Goal: Browse casually: Explore the website without a specific task or goal

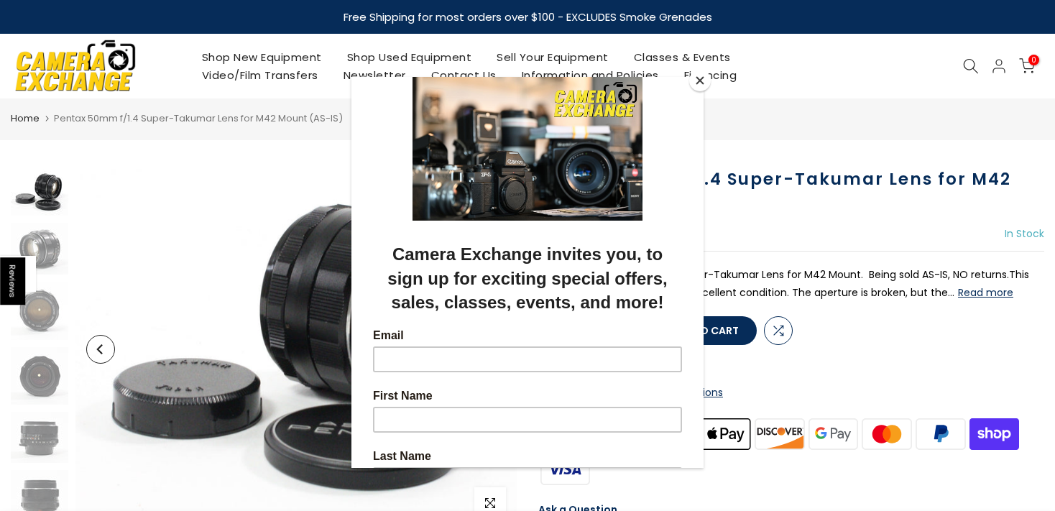
click at [699, 83] on button "Close" at bounding box center [700, 81] width 22 height 22
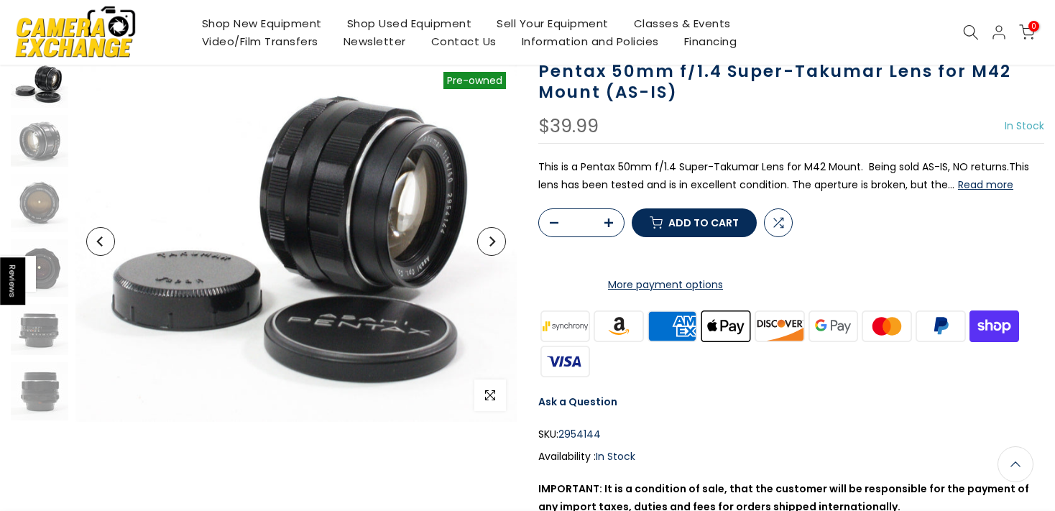
scroll to position [105, 0]
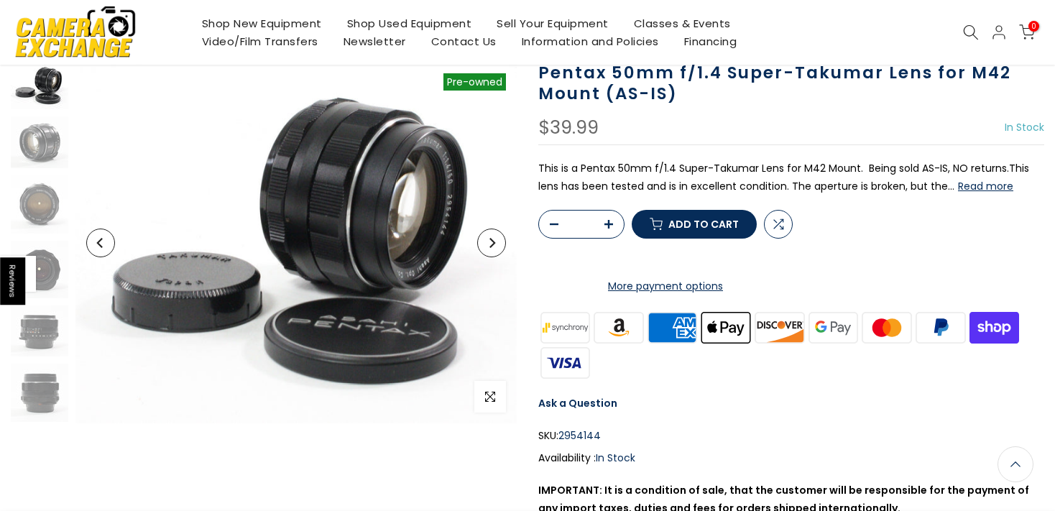
click at [484, 234] on button "Next" at bounding box center [491, 243] width 29 height 29
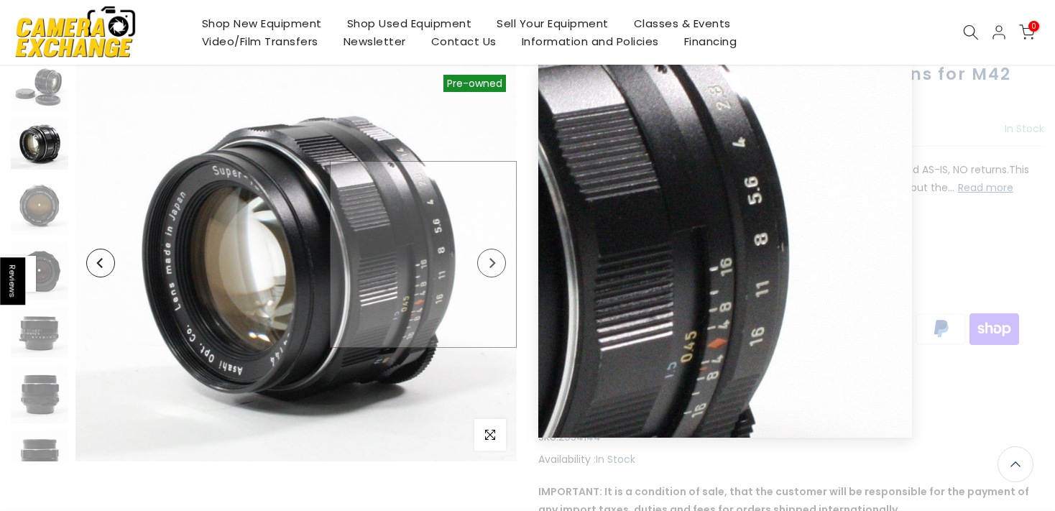
scroll to position [106, 0]
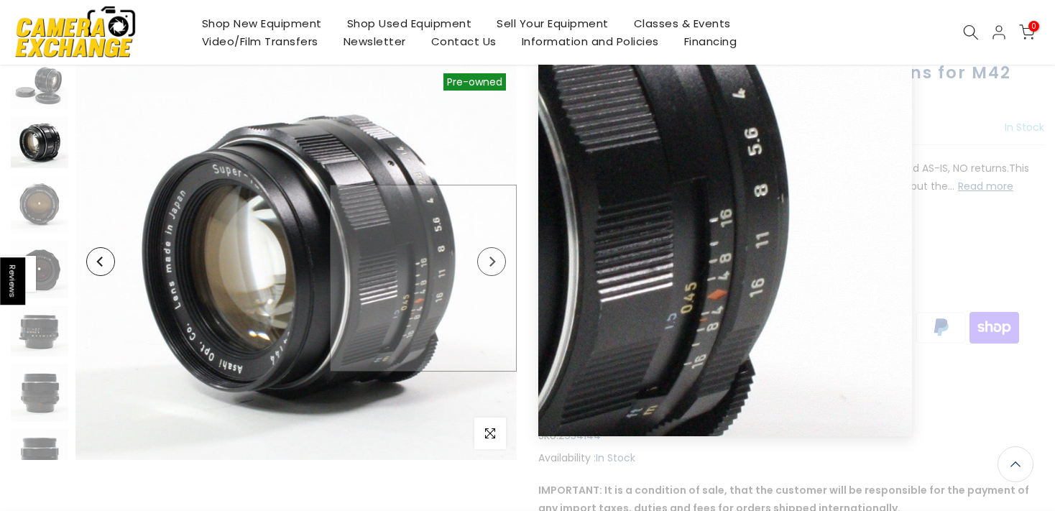
click at [499, 260] on button "Next" at bounding box center [491, 261] width 29 height 29
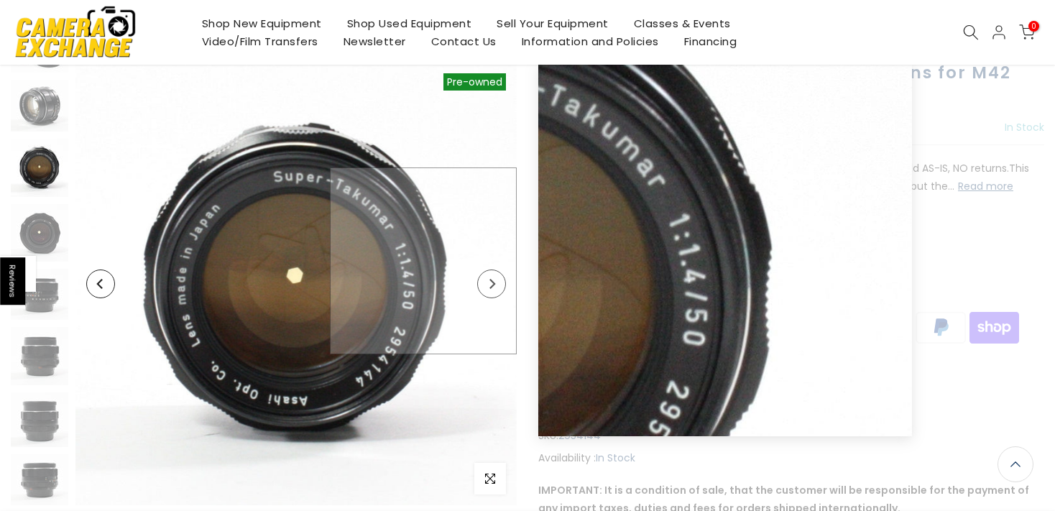
scroll to position [37, 0]
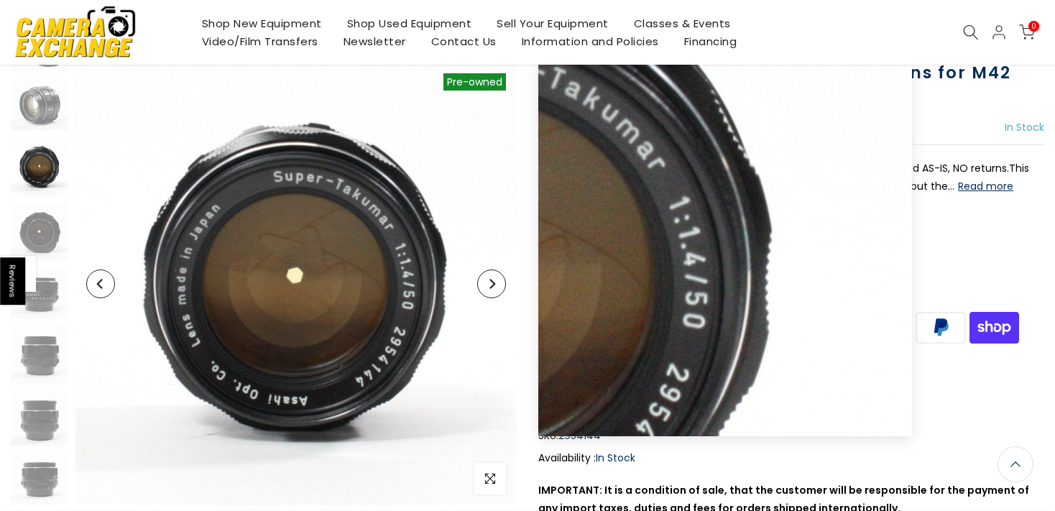
click at [488, 282] on icon "Next" at bounding box center [492, 284] width 10 height 10
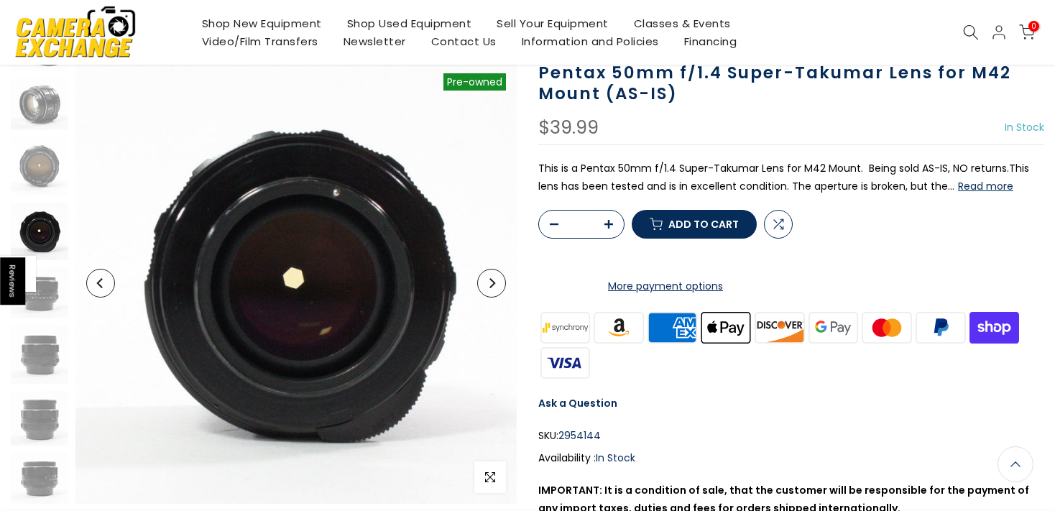
click at [487, 283] on icon "Next" at bounding box center [492, 283] width 10 height 10
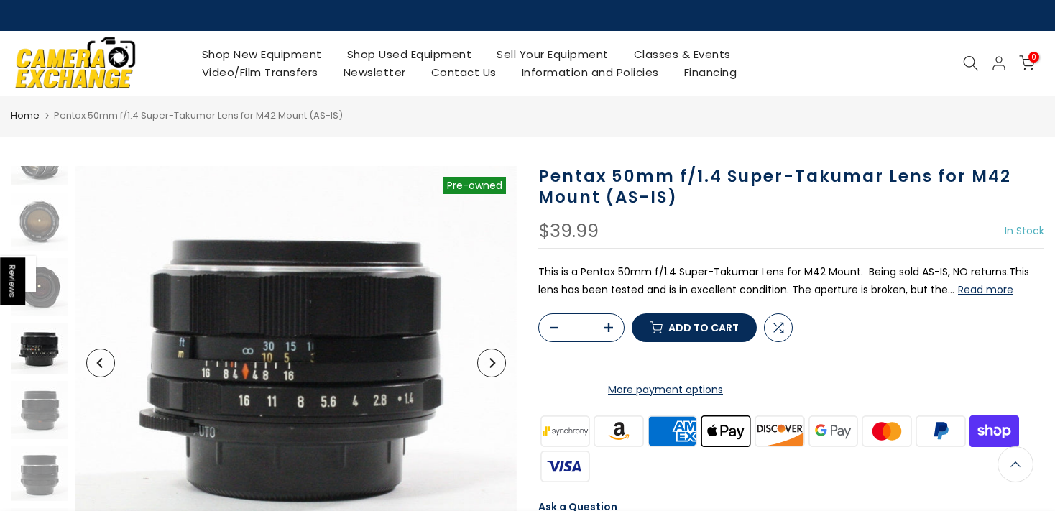
scroll to position [0, 0]
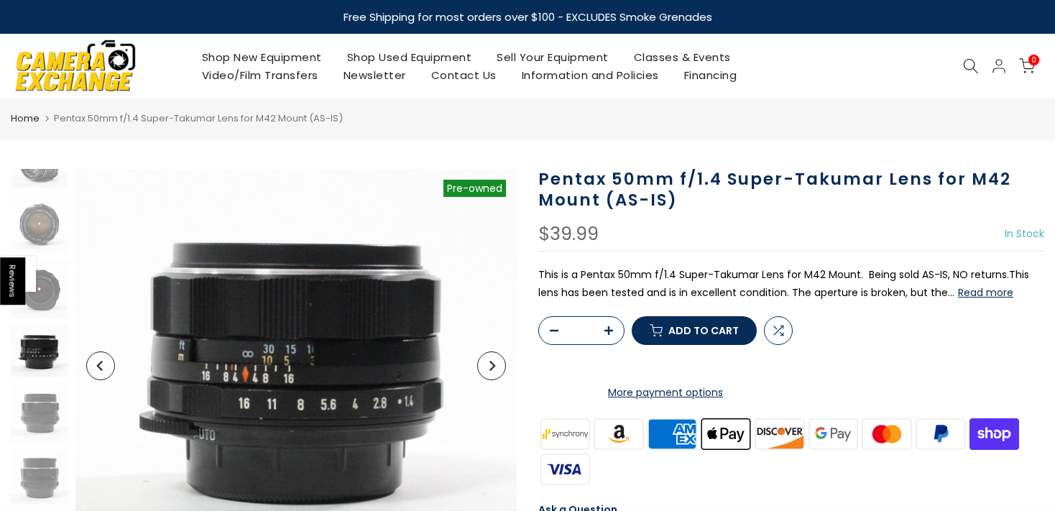
click at [493, 365] on icon "Next" at bounding box center [493, 366] width 6 height 10
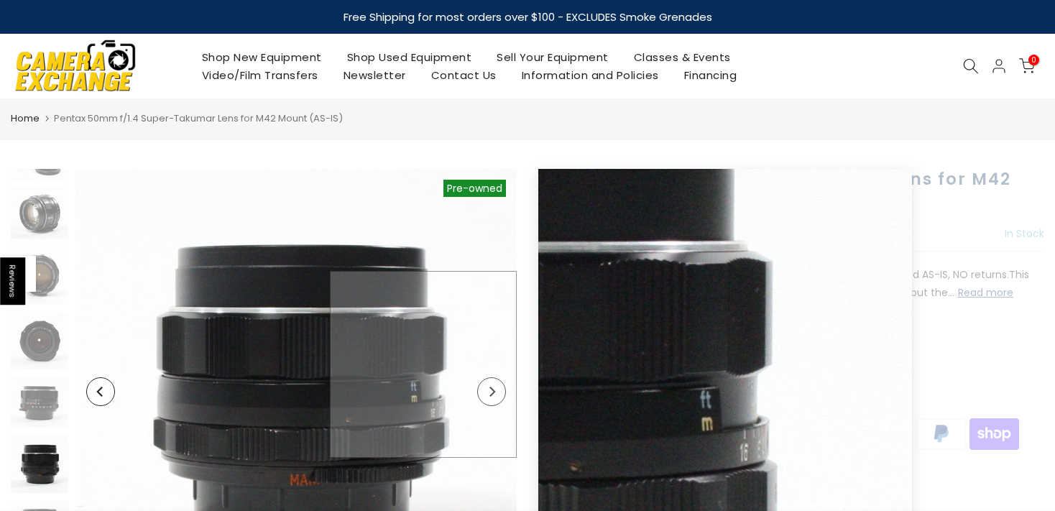
scroll to position [35, 0]
click at [495, 364] on img at bounding box center [295, 392] width 441 height 446
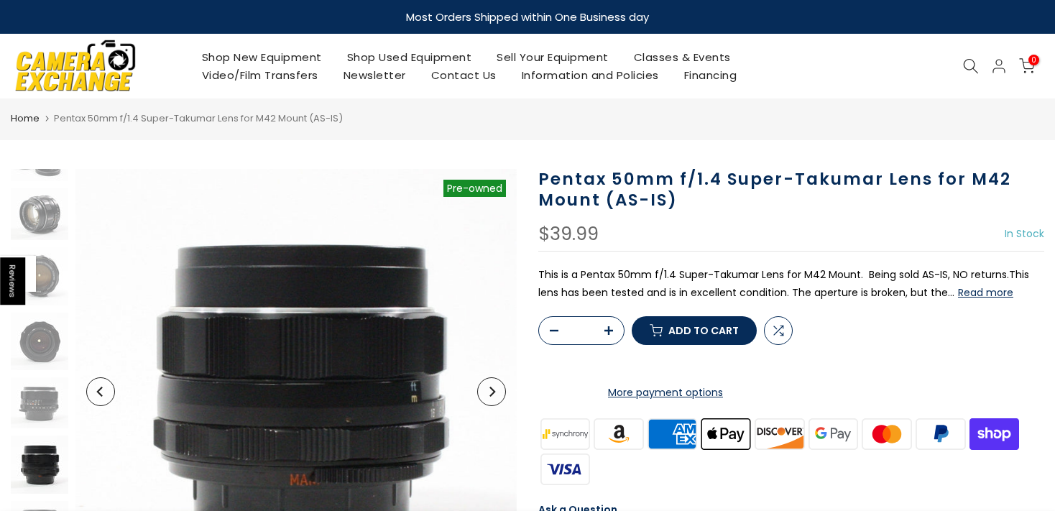
click at [498, 395] on button "Next" at bounding box center [491, 391] width 29 height 29
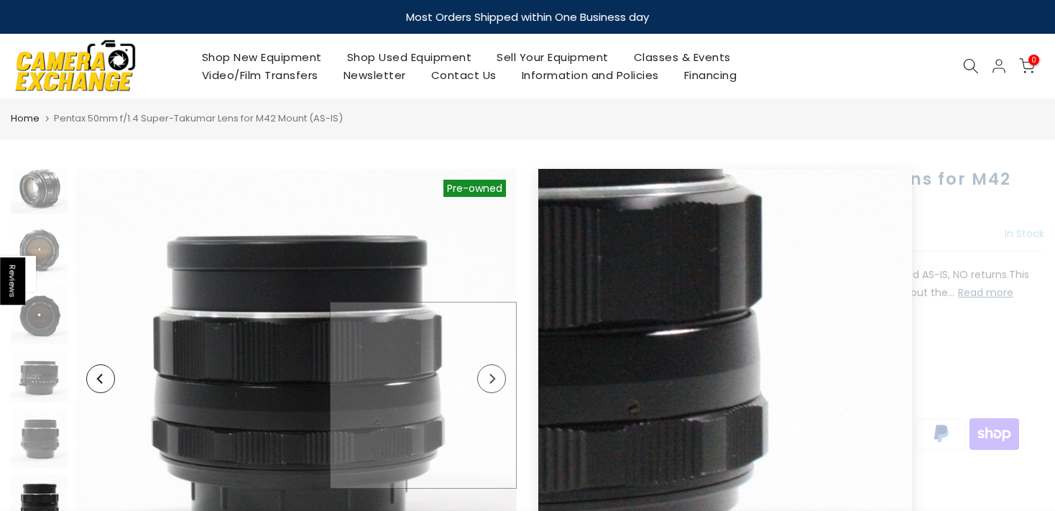
scroll to position [60, 0]
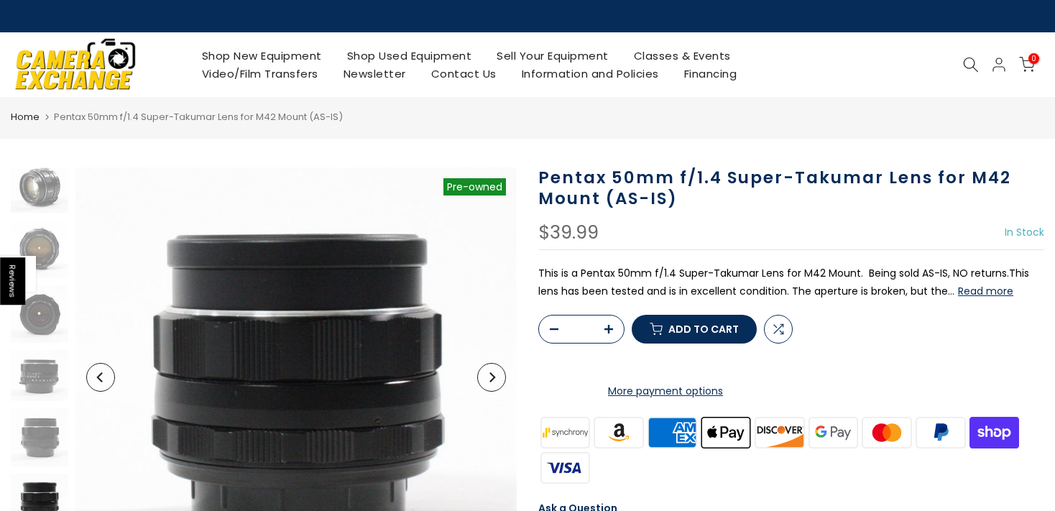
click at [499, 381] on button "Next" at bounding box center [491, 377] width 29 height 29
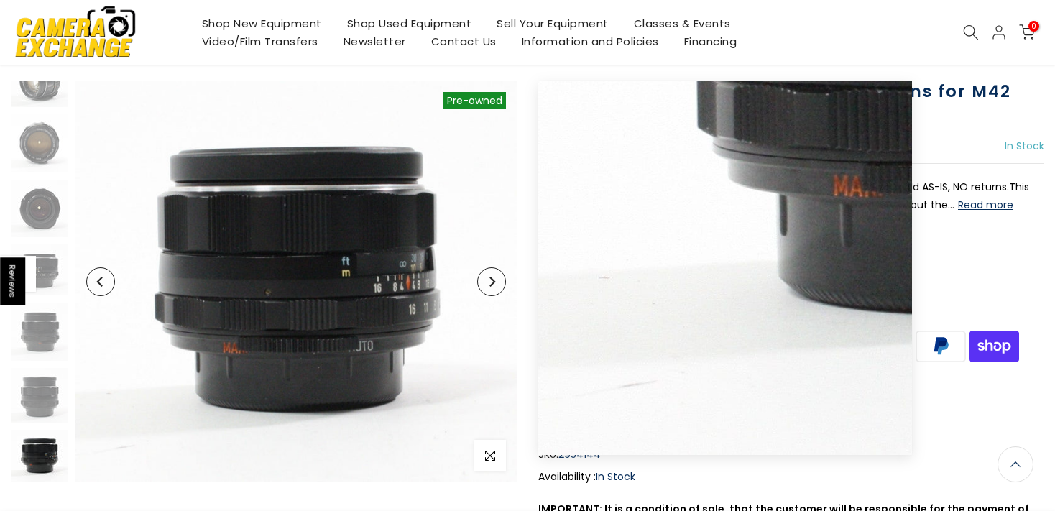
scroll to position [0, 0]
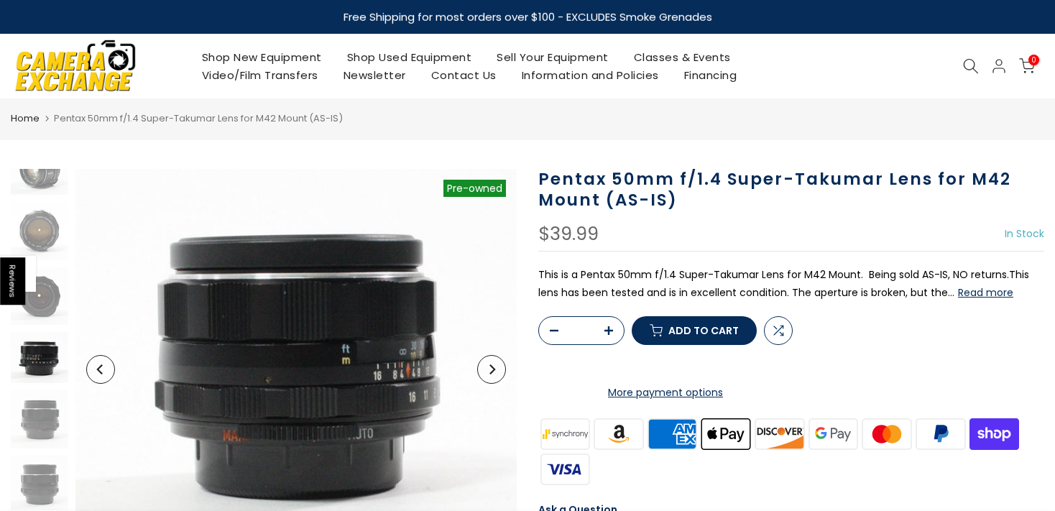
click at [42, 353] on img at bounding box center [40, 357] width 58 height 51
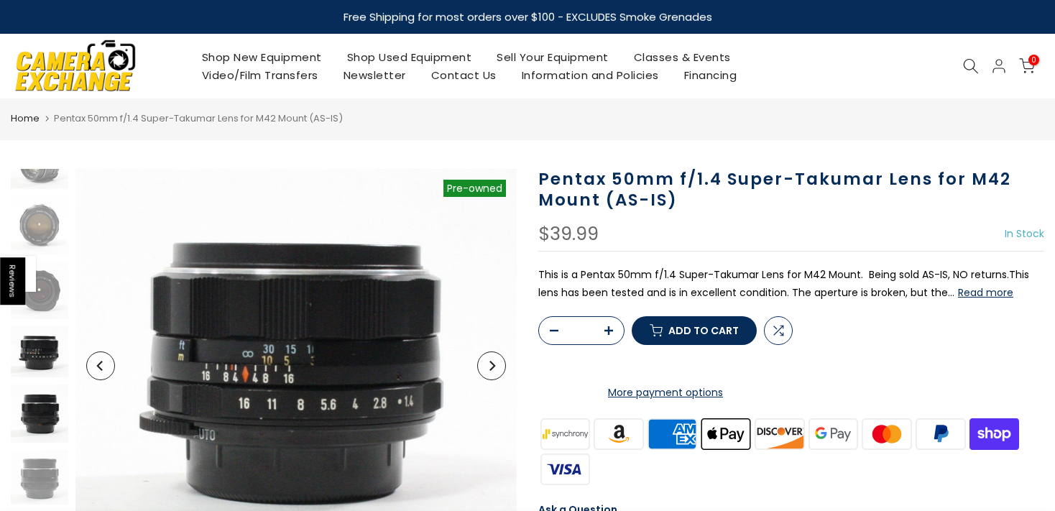
click at [35, 421] on img at bounding box center [40, 414] width 58 height 58
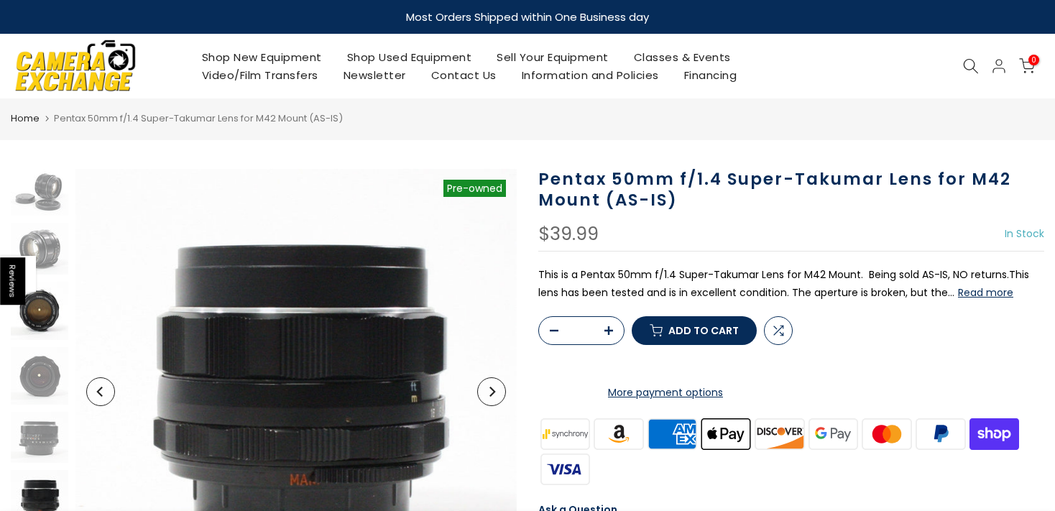
click at [42, 310] on img at bounding box center [40, 311] width 58 height 58
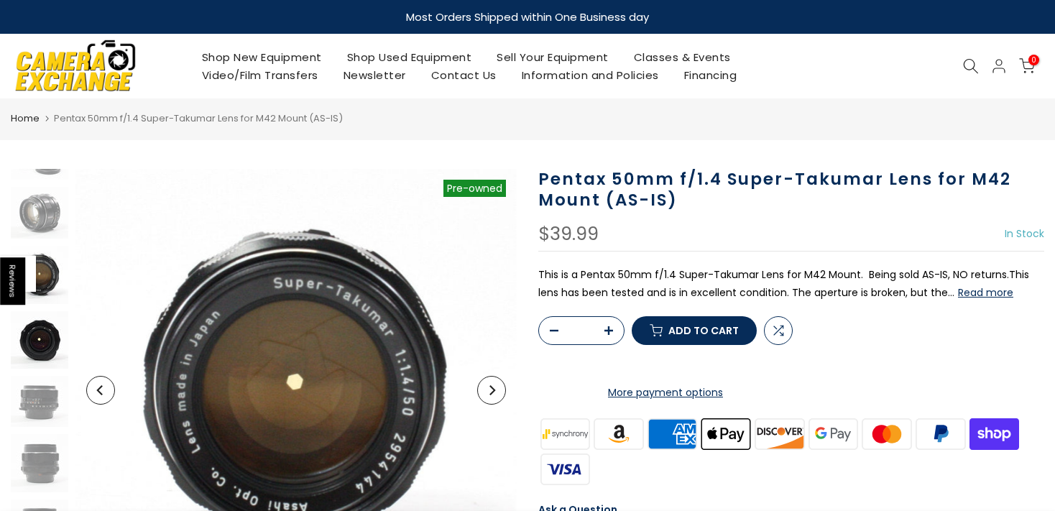
click at [50, 341] on img at bounding box center [40, 340] width 58 height 58
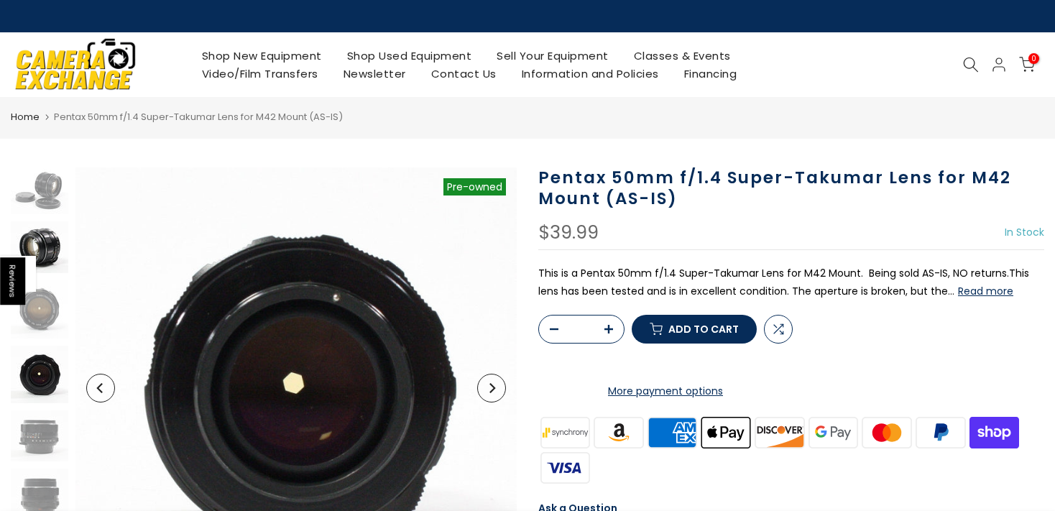
click at [59, 230] on img at bounding box center [40, 247] width 58 height 52
